Goal: Task Accomplishment & Management: Contribute content

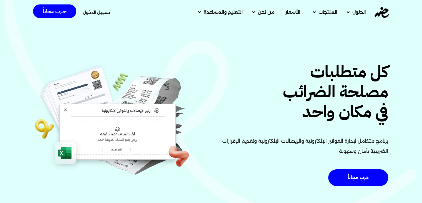
click at [108, 12] on span "تسجيل الدخول" at bounding box center [96, 12] width 27 height 4
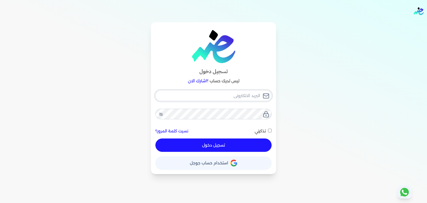
type input "[EMAIL_ADDRESS][DOMAIN_NAME]"
click at [267, 129] on div "[EMAIL_ADDRESS][DOMAIN_NAME] نسيت كلمة المرور؟ تذكرني تسجيل دخول" at bounding box center [213, 121] width 116 height 62
click at [269, 131] on input "تذكرني" at bounding box center [270, 131] width 4 height 4
checkbox input "true"
click at [250, 147] on button "تسجيل دخول" at bounding box center [213, 144] width 116 height 13
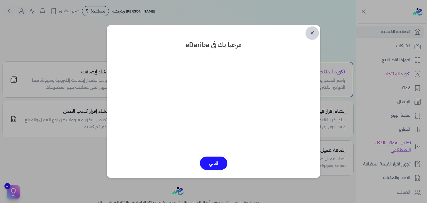
click at [311, 30] on link "✕" at bounding box center [311, 32] width 13 height 13
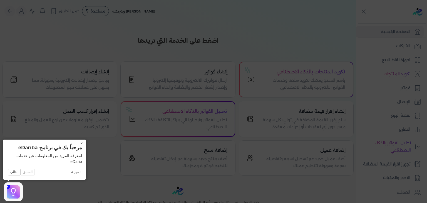
click at [82, 142] on button "×" at bounding box center [81, 143] width 9 height 8
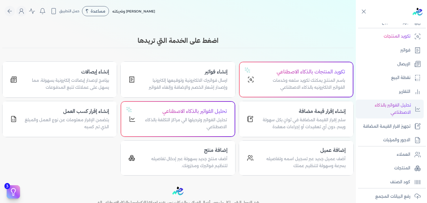
scroll to position [83, 0]
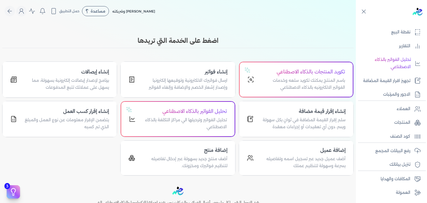
click at [401, 115] on ul "العملاء المنتجات كود الصنف" at bounding box center [389, 122] width 68 height 39
click at [398, 122] on p "المنتجات" at bounding box center [402, 122] width 16 height 7
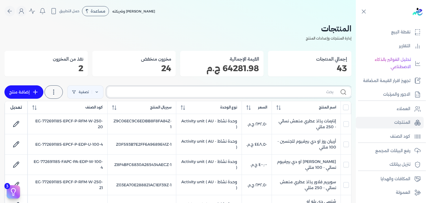
click at [210, 91] on input "text" at bounding box center [222, 92] width 222 height 6
paste input "FAPC-PA-EDP"
type input "FAPC-PA-EDP"
checkbox input "false"
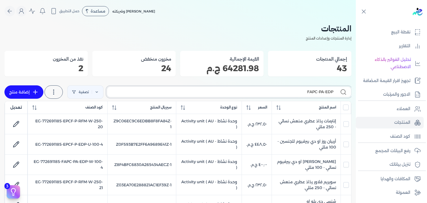
checkbox input "false"
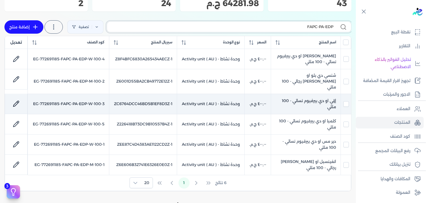
scroll to position [56, 0]
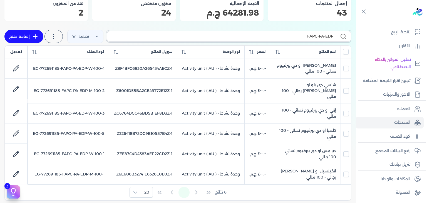
click at [305, 39] on input "FAPC-PA-EDP" at bounding box center [222, 36] width 222 height 6
paste input "-W-100-"
type input "FAPC-PA-EDP-W-100-"
checkbox input "false"
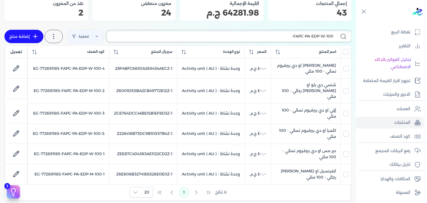
checkbox input "false"
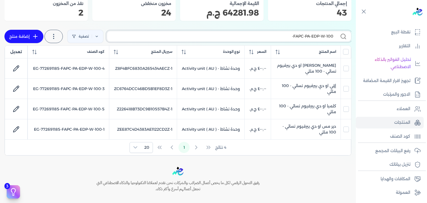
type input "FAPC-PA-EDP-W-100-"
click at [26, 35] on link "إضافة منتج" at bounding box center [23, 36] width 39 height 13
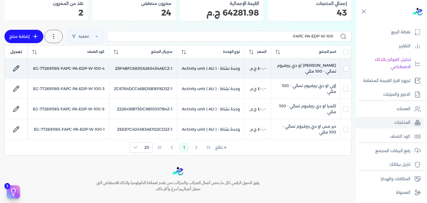
select select "EGS"
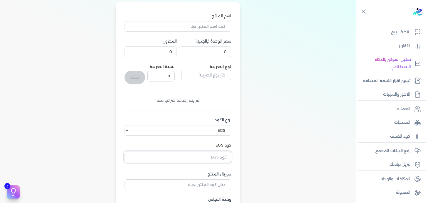
drag, startPoint x: 222, startPoint y: 155, endPoint x: 238, endPoint y: 162, distance: 17.5
click at [222, 155] on input "text" at bounding box center [177, 156] width 107 height 11
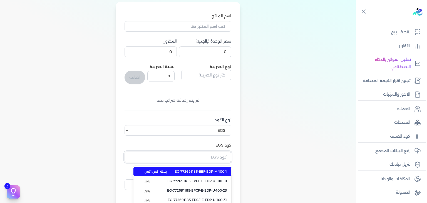
paste input "EG-772691185-FAPC-PA-EDP-W-100-2"
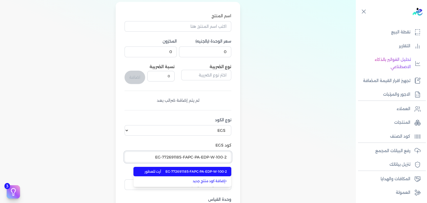
type input "EG-772691185-FAPC-PA-EDP-W-100-2"
click at [201, 171] on span "EG-772691185-FAPC-PA-EDP-W-100-2" at bounding box center [195, 171] width 61 height 5
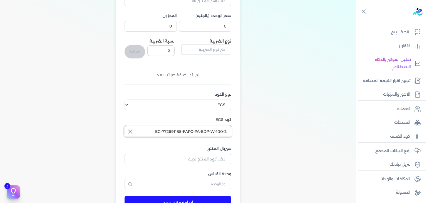
scroll to position [111, 0]
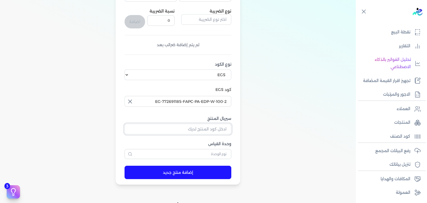
click at [226, 128] on input "سيريال المنتج" at bounding box center [177, 129] width 107 height 11
paste input "Z6903D596CE3747DAB662Z-1"
type input "Z6903D596CE3747DAB662Z-1"
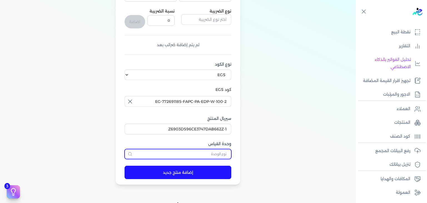
click at [217, 150] on input "text" at bounding box center [177, 154] width 107 height 10
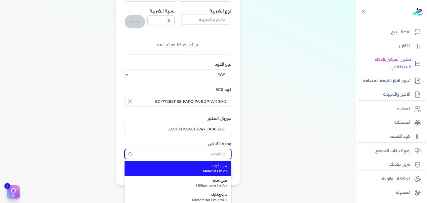
type input "c"
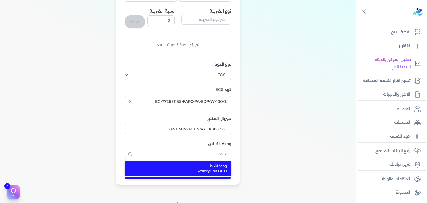
click at [206, 168] on span "Activity unit ( AU )" at bounding box center [181, 170] width 91 height 5
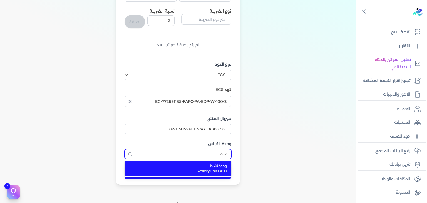
type input "وحدة نشاط"
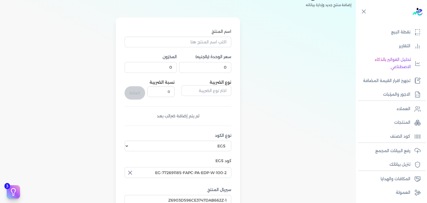
scroll to position [28, 0]
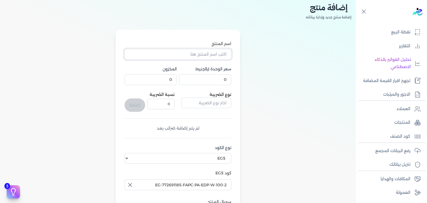
click at [216, 51] on input "اسم المنتج" at bounding box center [177, 54] width 107 height 11
paste input "بلاك أبرا او دي بيرفيوم نسائي - 100 مللي"
type input "بلاك أبرا او دي بيرفيوم نسائي - 100 مللي"
click at [212, 77] on input "0" at bounding box center [205, 79] width 52 height 11
paste input "40"
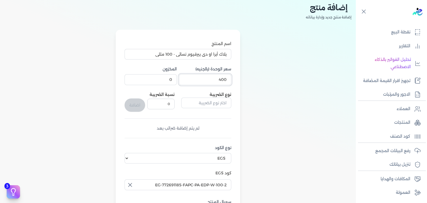
type input "400"
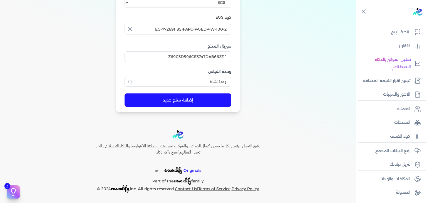
type input "8"
click at [210, 98] on button "إضافة منتج جديد" at bounding box center [177, 99] width 107 height 13
click at [395, 117] on link "المنتجات" at bounding box center [389, 123] width 68 height 12
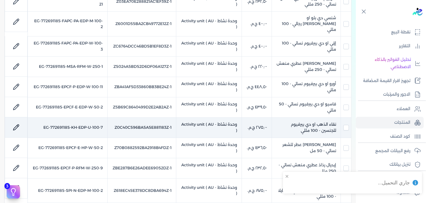
scroll to position [17, 0]
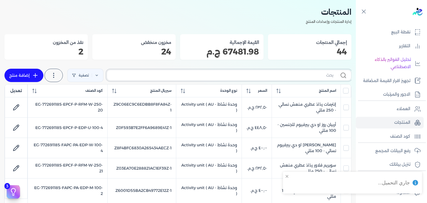
click at [324, 76] on input "text" at bounding box center [222, 75] width 222 height 6
paste input "FAPC-PA-EDP-M-100-1"
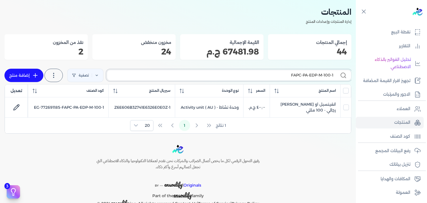
type input "FAPC-PA-EDP-M-100-1"
click at [22, 71] on link "إضافة منتج" at bounding box center [23, 75] width 39 height 13
select select "EGS"
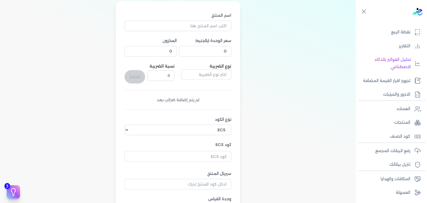
scroll to position [100, 0]
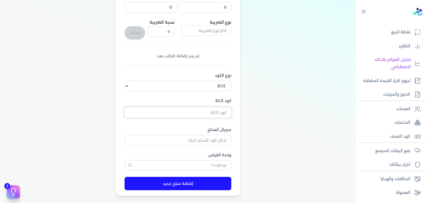
click at [205, 114] on input "text" at bounding box center [177, 112] width 107 height 11
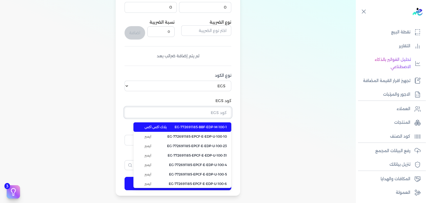
paste input "EG-772691185-FAPC-PA-EDP-M-100-2"
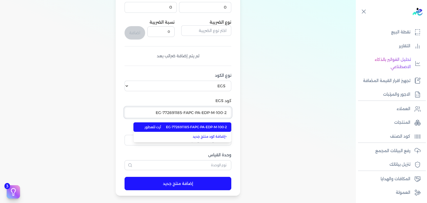
type input "EG-772691185-FAPC-PA-EDP-M-100-2"
click at [201, 127] on span "EG-772691185-FAPC-PA-EDP-M-100-2" at bounding box center [196, 126] width 61 height 5
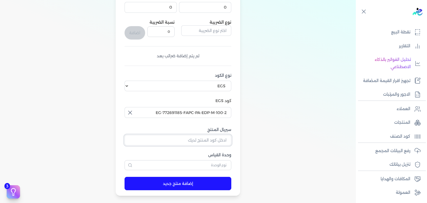
click at [216, 138] on input "سيريال المنتج" at bounding box center [177, 140] width 107 height 11
paste input "Z6903D596CE3747DAB662Z-1"
type input "Z6903D596CE3747DAB662Z-1"
click at [213, 158] on div "وحدة القياس" at bounding box center [177, 161] width 107 height 18
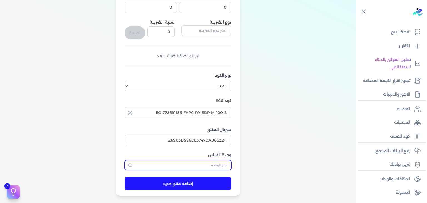
click at [214, 162] on input "text" at bounding box center [177, 165] width 107 height 10
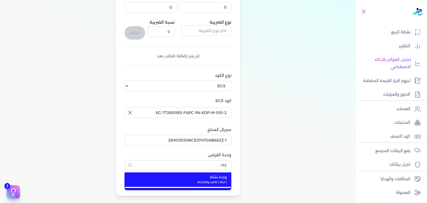
click at [221, 179] on span "Activity unit ( AU )" at bounding box center [181, 181] width 91 height 5
type input "وحدة نشاط"
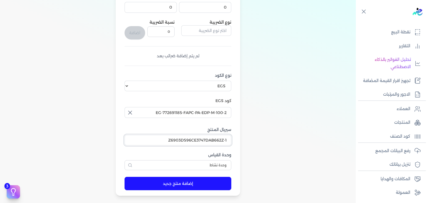
click at [216, 138] on input "Z6903D596CE3747DAB662Z-1" at bounding box center [177, 140] width 107 height 11
paste input "001D55BA2CB49772E1"
type input "Z6001D55BA2CB49772E12Z-1"
click at [220, 109] on input "EG-772691185-FAPC-PA-EDP-M-100-2" at bounding box center [177, 112] width 107 height 11
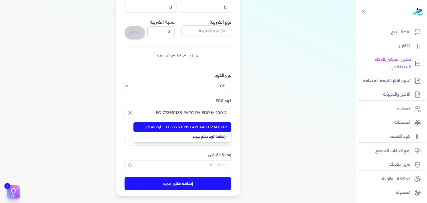
click at [189, 127] on span "EG-772691185-FAPC-PA-EDP-M-100-2" at bounding box center [196, 126] width 61 height 5
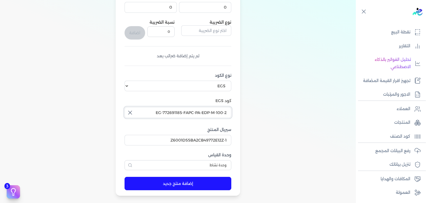
scroll to position [44, 0]
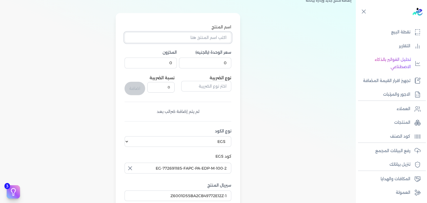
click at [209, 37] on input "اسم المنتج" at bounding box center [177, 37] width 107 height 11
paste input "شنسي دي بلو او [PERSON_NAME] رجالي - 100 مللي"
type input "شنسي دي بلو او [PERSON_NAME] رجالي - 100 مللي"
click at [225, 62] on input "0" at bounding box center [205, 62] width 52 height 11
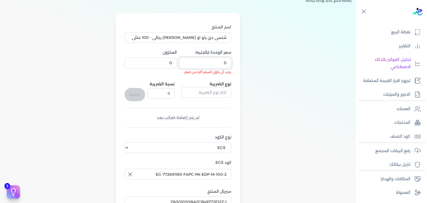
click at [219, 62] on input "0" at bounding box center [205, 62] width 52 height 11
paste input "40"
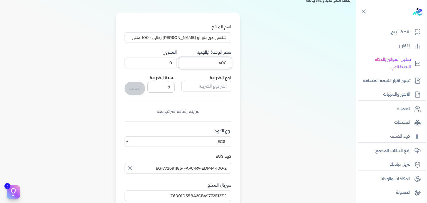
type input "400"
click at [160, 61] on input "0" at bounding box center [150, 62] width 52 height 11
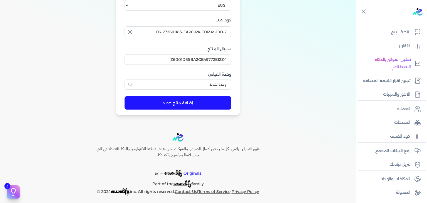
scroll to position [183, 0]
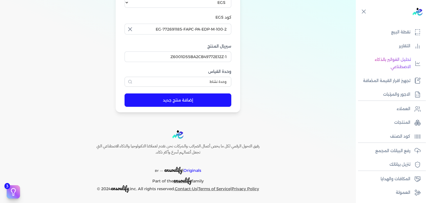
type input "12"
click at [195, 101] on button "إضافة منتج جديد" at bounding box center [177, 99] width 107 height 13
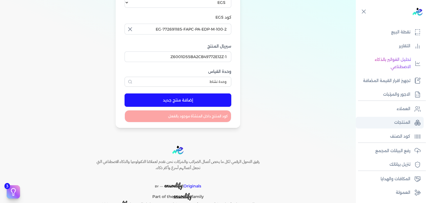
click at [401, 121] on p "المنتجات" at bounding box center [402, 122] width 16 height 7
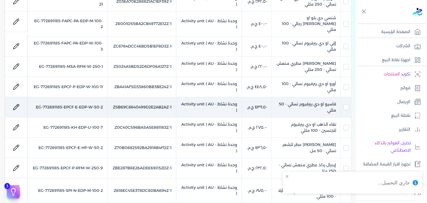
scroll to position [44, 0]
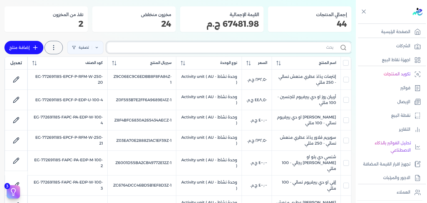
click at [285, 48] on input "text" at bounding box center [222, 47] width 222 height 6
paste input "FAPC-PA-EDP-M-100-2"
type input "FAPC-PA-EDP-M-100-2"
checkbox input "false"
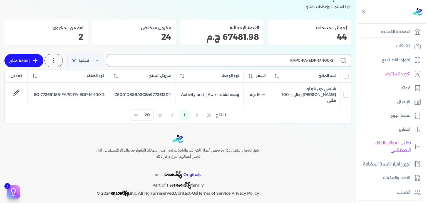
type input "FAPC-PA-EDP-M-100-"
checkbox input "false"
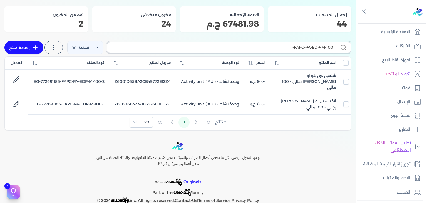
type input "FAPC-PA-EDP-M-100-"
click at [26, 42] on link "إضافة منتج" at bounding box center [23, 47] width 39 height 13
select select "EGS"
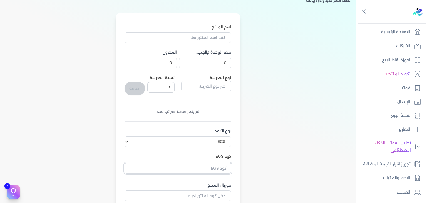
click at [209, 168] on input "text" at bounding box center [177, 167] width 107 height 11
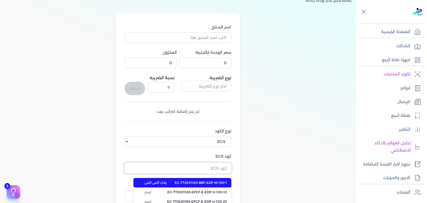
paste input "EG-772691185-FAPC-PA-EDP-M-100-3"
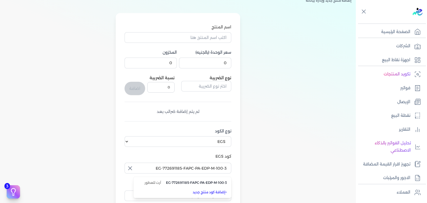
type input "EG-772691185-FAPC-PA-EDP-M-100-3"
click at [215, 38] on input "اسم المنتج" at bounding box center [177, 37] width 107 height 11
paste input "بلاك [PERSON_NAME] دي بيرفيوم رجالي - 100 مللي"
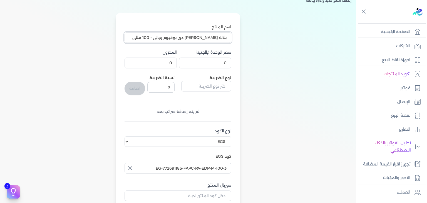
type input "بلاك [PERSON_NAME] دي بيرفيوم رجالي - 100 مللي"
click at [223, 59] on input "0" at bounding box center [205, 62] width 52 height 11
paste input "40"
type input "400"
click at [164, 64] on input "0" at bounding box center [150, 62] width 52 height 11
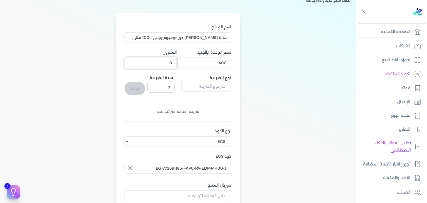
click at [164, 64] on input "0" at bounding box center [150, 62] width 52 height 11
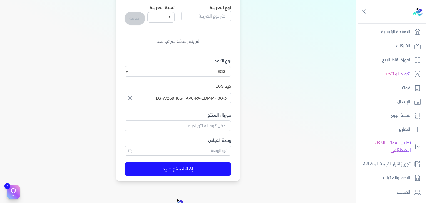
scroll to position [183, 0]
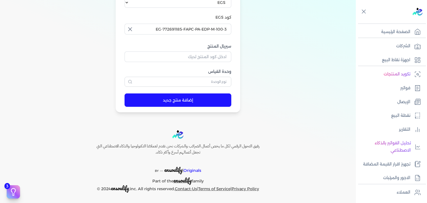
type input "8"
click at [187, 104] on button "إضافة منتج جديد" at bounding box center [177, 99] width 107 height 13
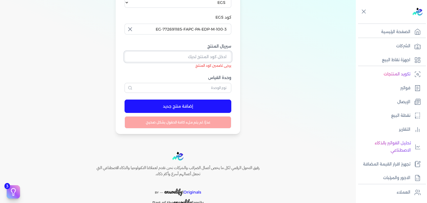
click at [221, 61] on input "سيريال المنتج" at bounding box center [177, 56] width 107 height 11
paste input "Z5802461AA115DC39F325Z-1"
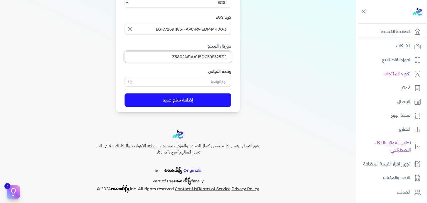
type input "Z5802461AA115DC39F325Z-1"
click at [222, 79] on input "text" at bounding box center [177, 82] width 107 height 10
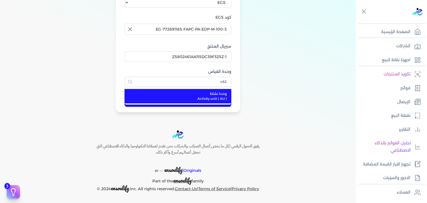
click at [219, 96] on span "Activity unit ( AU )" at bounding box center [181, 98] width 91 height 5
type input "وحدة نشاط"
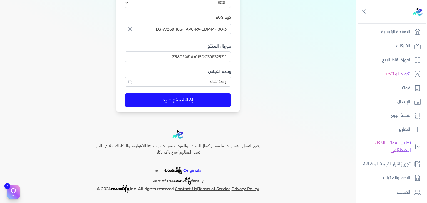
click at [200, 98] on button "إضافة منتج جديد" at bounding box center [177, 99] width 107 height 13
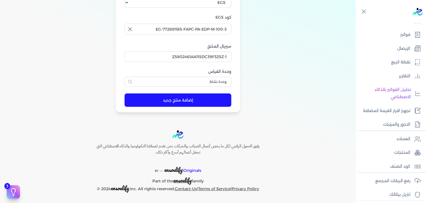
scroll to position [56, 0]
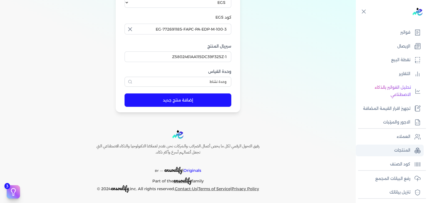
click at [403, 149] on p "المنتجات" at bounding box center [402, 150] width 16 height 7
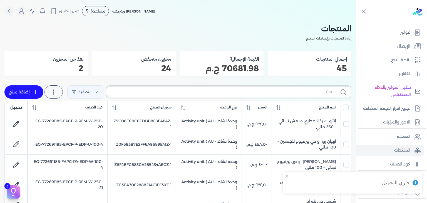
click at [319, 91] on input "text" at bounding box center [222, 92] width 222 height 6
paste input "FAPC-PA-EDP-M-100-2"
type input "FAPC-PA-EDP-M-100-2"
checkbox input "false"
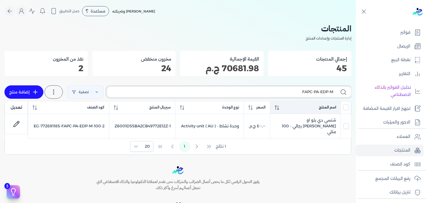
type input "FAPC-PA-EDP-"
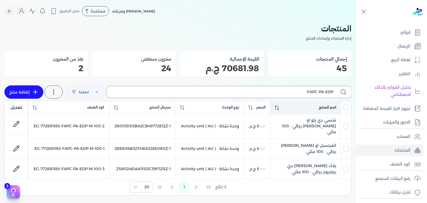
checkbox input "false"
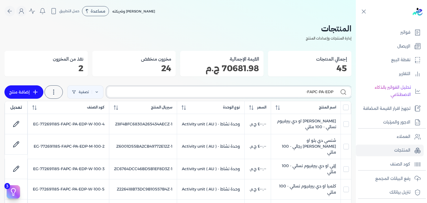
type input "FAPC-PA-EDP-"
